Goal: Task Accomplishment & Management: Complete application form

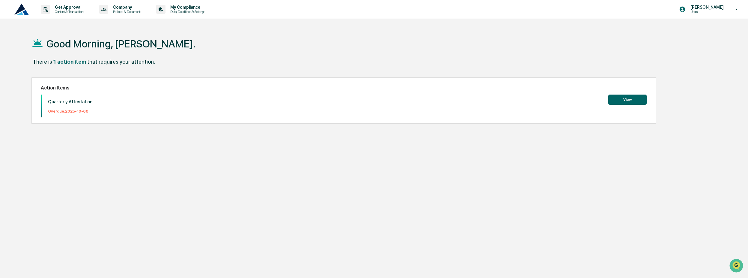
click at [645, 104] on button "View" at bounding box center [627, 99] width 38 height 10
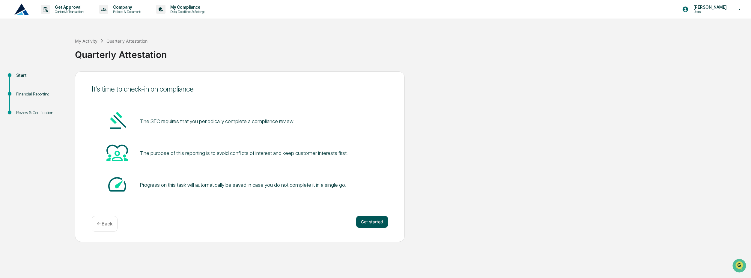
click at [373, 218] on button "Get started" at bounding box center [372, 222] width 32 height 12
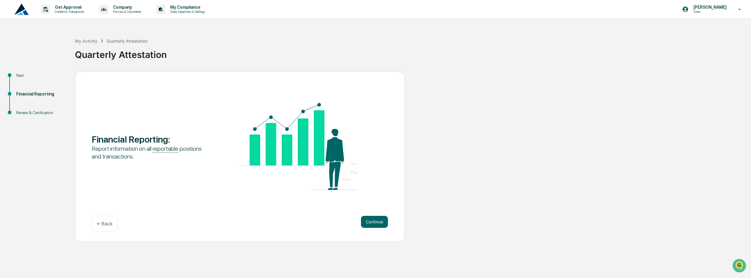
click at [373, 218] on button "Continue" at bounding box center [374, 222] width 27 height 12
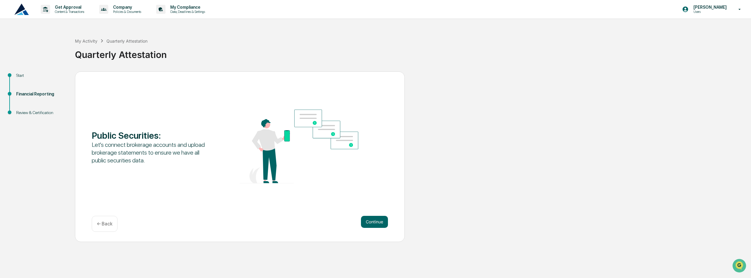
click at [373, 218] on button "Continue" at bounding box center [374, 222] width 27 height 12
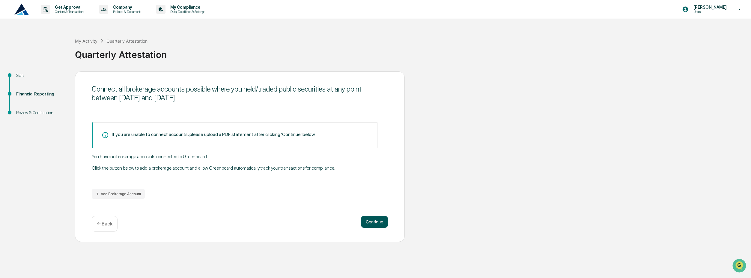
click at [379, 223] on button "Continue" at bounding box center [374, 222] width 27 height 12
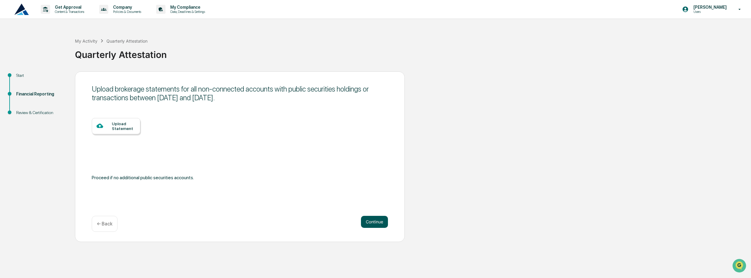
click at [368, 226] on button "Continue" at bounding box center [374, 222] width 27 height 12
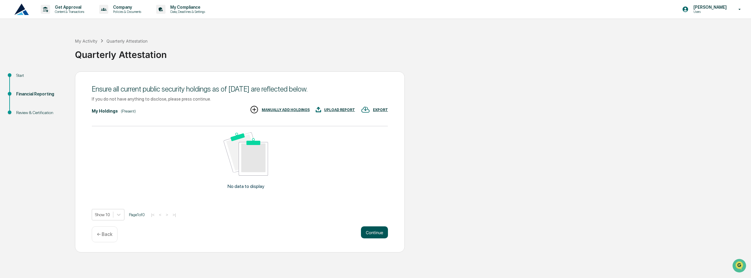
click at [375, 230] on button "Continue" at bounding box center [374, 232] width 27 height 12
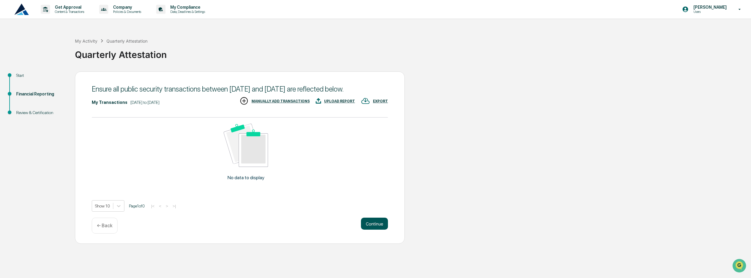
click at [374, 228] on button "Continue" at bounding box center [374, 223] width 27 height 12
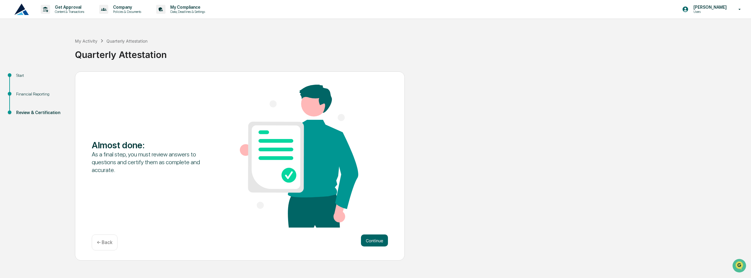
click at [373, 228] on div "Almost done : As a final step, you must review answers to questions and certify…" at bounding box center [240, 157] width 296 height 144
click at [375, 247] on div "Continue ← Back" at bounding box center [240, 242] width 296 height 16
click at [375, 244] on button "Continue" at bounding box center [374, 240] width 27 height 12
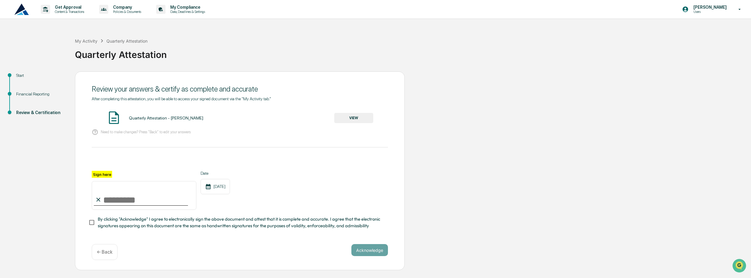
click at [123, 202] on input "Sign here" at bounding box center [144, 195] width 105 height 29
type input "*"
type input "**********"
click at [94, 229] on div "**********" at bounding box center [240, 167] width 296 height 142
click at [378, 251] on button "Acknowledge" at bounding box center [369, 250] width 37 height 12
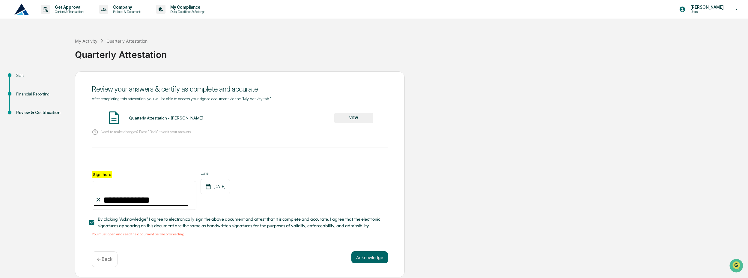
click at [212, 218] on span "By clicking "Acknowledge" I agree to electronically sign the above document and…" at bounding box center [240, 222] width 285 height 13
click at [169, 108] on div "**********" at bounding box center [240, 166] width 296 height 140
click at [169, 117] on div "Quarterly Attestation - [PERSON_NAME]" at bounding box center [166, 117] width 74 height 5
click at [111, 110] on img at bounding box center [113, 117] width 15 height 15
click at [344, 118] on button "VIEW" at bounding box center [353, 118] width 39 height 10
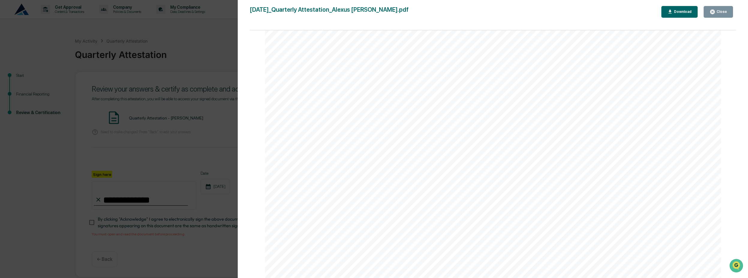
scroll to position [689, 0]
click at [723, 14] on div "Close" at bounding box center [718, 12] width 17 height 6
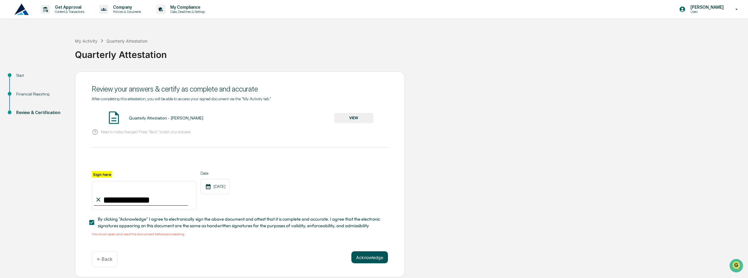
click at [383, 260] on button "Acknowledge" at bounding box center [369, 257] width 37 height 12
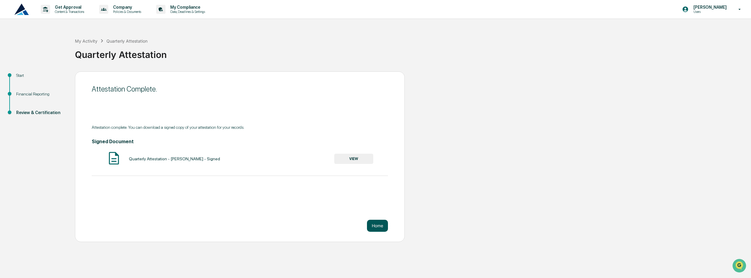
click at [380, 228] on button "Home" at bounding box center [377, 225] width 21 height 12
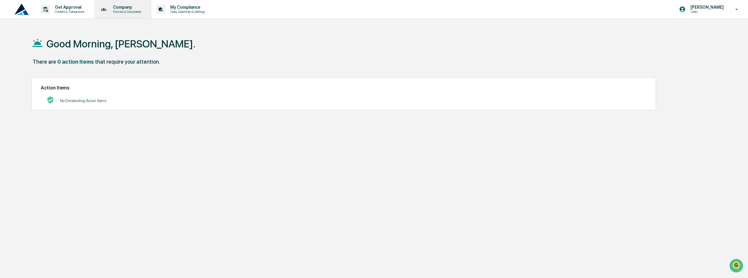
click at [130, 14] on div "Company Policies & Documents" at bounding box center [122, 9] width 51 height 19
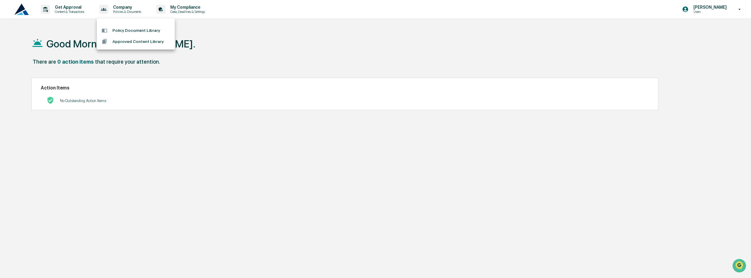
click at [69, 5] on div at bounding box center [375, 139] width 751 height 278
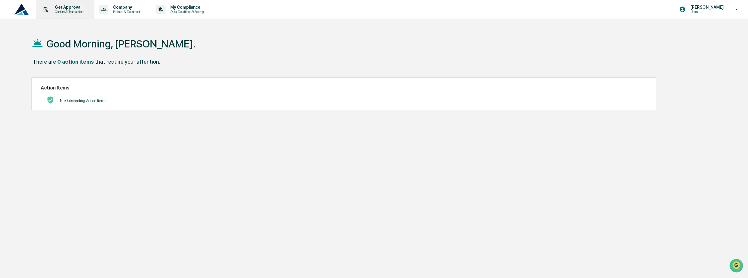
click at [68, 15] on div "Get Approval Content & Transactions" at bounding box center [64, 9] width 52 height 19
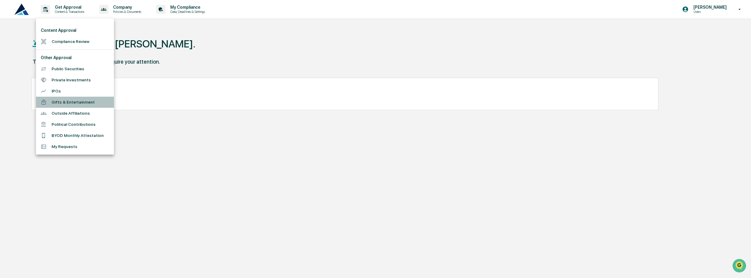
click at [89, 100] on li "Gifts & Entertainment" at bounding box center [75, 102] width 78 height 11
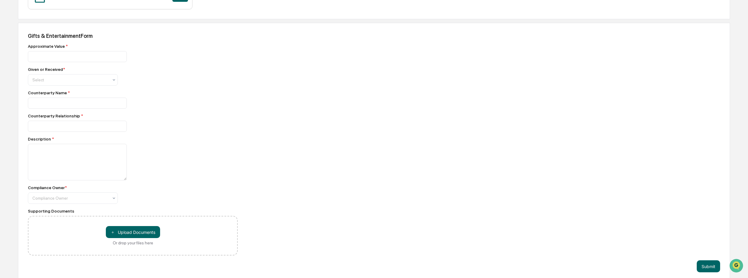
scroll to position [256, 0]
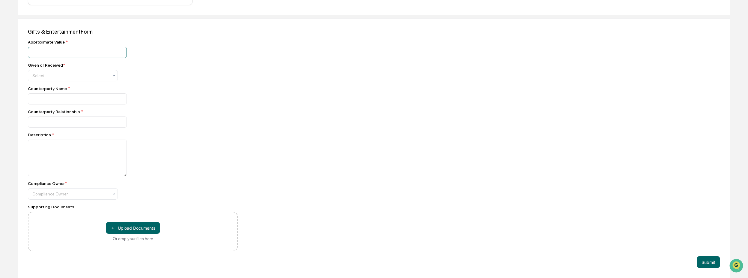
click at [64, 50] on input "number" at bounding box center [77, 52] width 99 height 11
click at [73, 49] on input "number" at bounding box center [77, 52] width 99 height 11
type input "****"
click at [39, 73] on div at bounding box center [70, 76] width 76 height 6
click at [54, 94] on div "Given" at bounding box center [72, 89] width 89 height 12
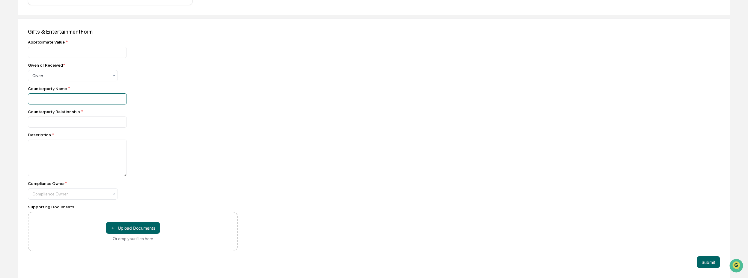
click at [54, 98] on input at bounding box center [77, 98] width 99 height 11
type input "**********"
click at [74, 121] on input at bounding box center [77, 121] width 99 height 11
type input "******"
type textarea "**********"
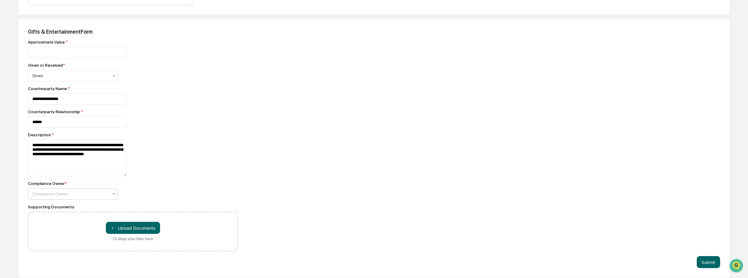
click at [71, 198] on div "Compliance Owner" at bounding box center [70, 193] width 82 height 8
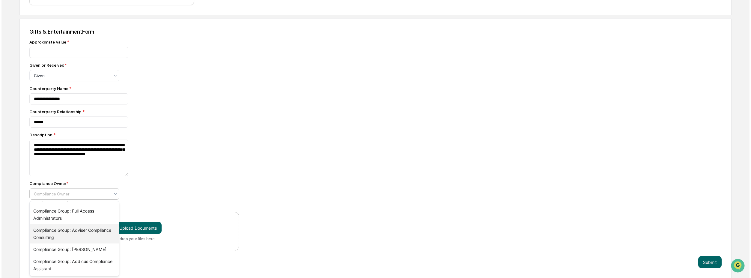
scroll to position [0, 0]
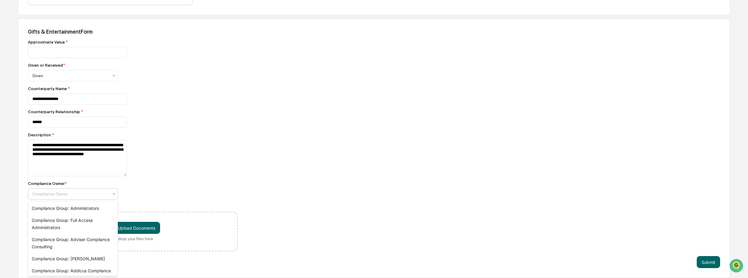
click at [151, 182] on div "Compliance Owner *" at bounding box center [133, 183] width 210 height 5
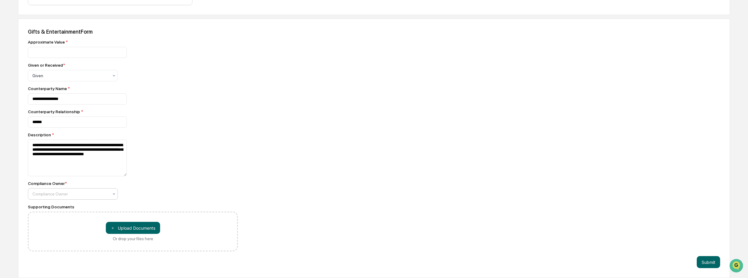
click at [104, 199] on div "Compliance Owner" at bounding box center [73, 193] width 90 height 11
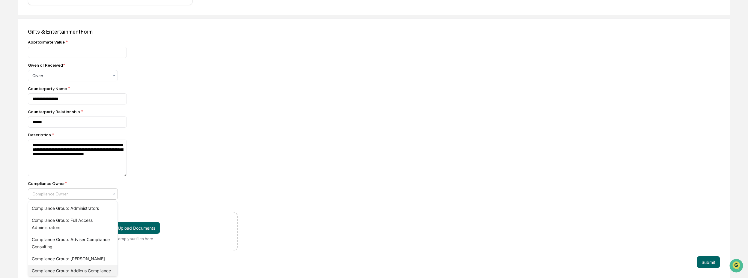
click at [76, 268] on div "Compliance Group: Addicus Compliance Assistant" at bounding box center [72, 273] width 89 height 19
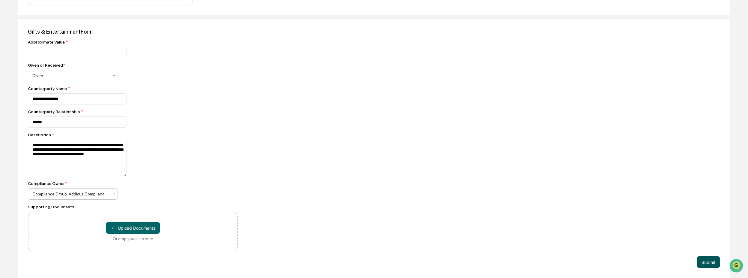
click at [705, 260] on button "Submit" at bounding box center [708, 262] width 23 height 12
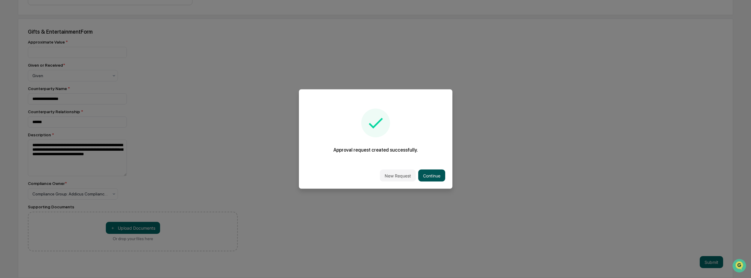
click at [421, 173] on button "Continue" at bounding box center [431, 175] width 27 height 12
